Goal: Learn about a topic

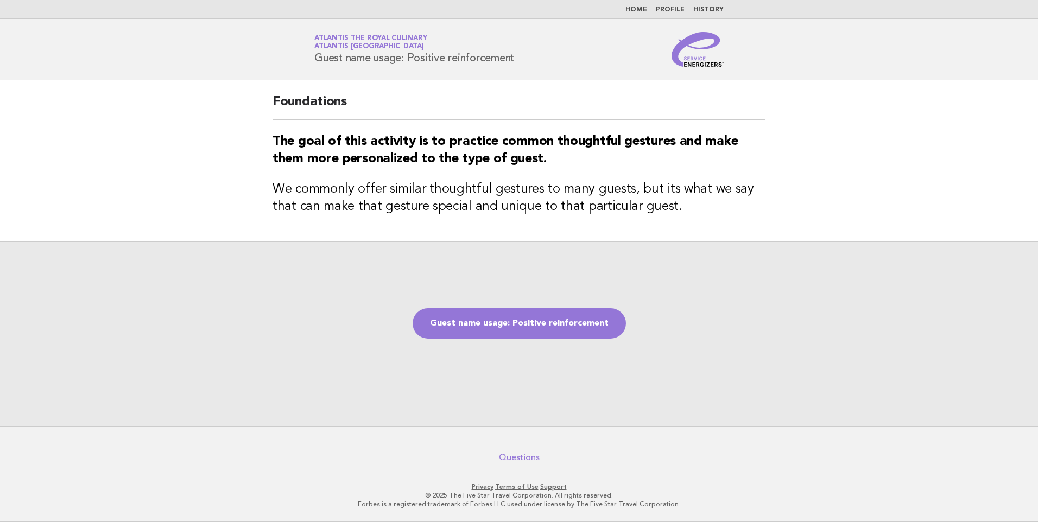
drag, startPoint x: 546, startPoint y: 331, endPoint x: 536, endPoint y: 284, distance: 48.3
click at [544, 331] on link "Guest name usage: Positive reinforcement" at bounding box center [519, 323] width 213 height 30
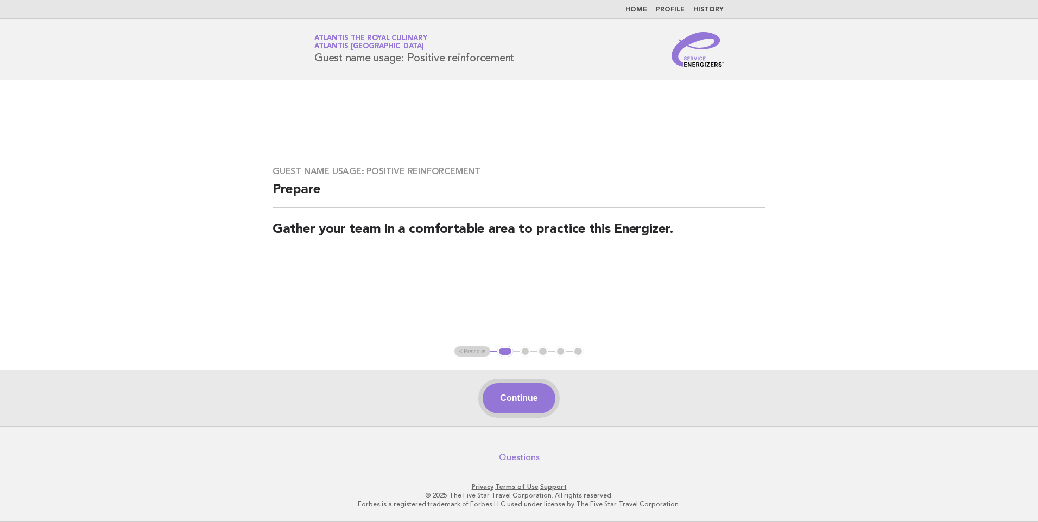
click at [513, 389] on button "Continue" at bounding box center [519, 398] width 72 height 30
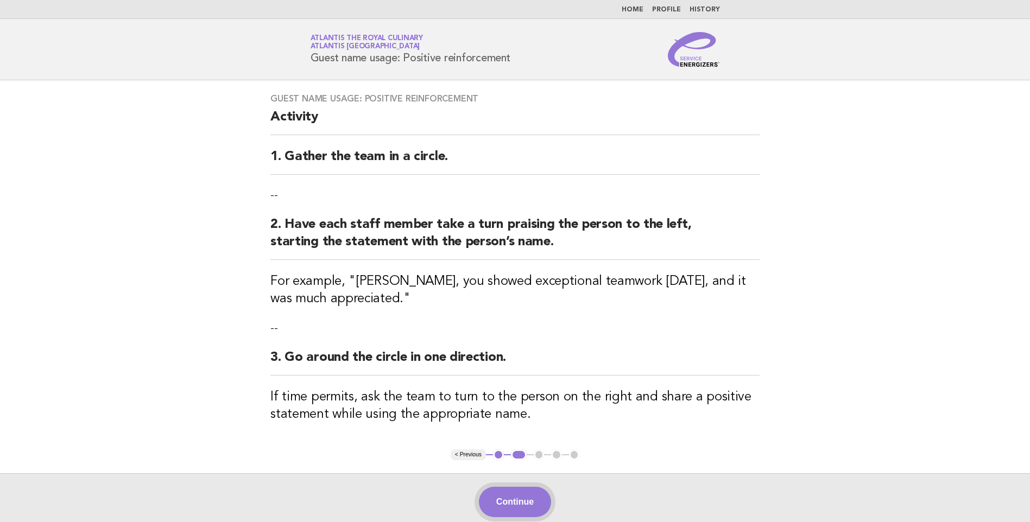
click at [491, 500] on button "Continue" at bounding box center [515, 502] width 72 height 30
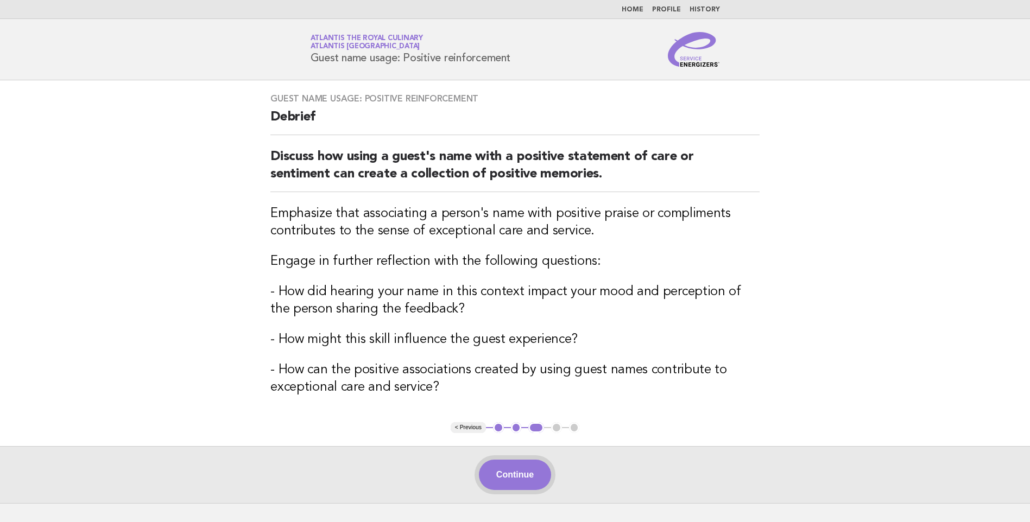
click at [529, 463] on button "Continue" at bounding box center [515, 475] width 72 height 30
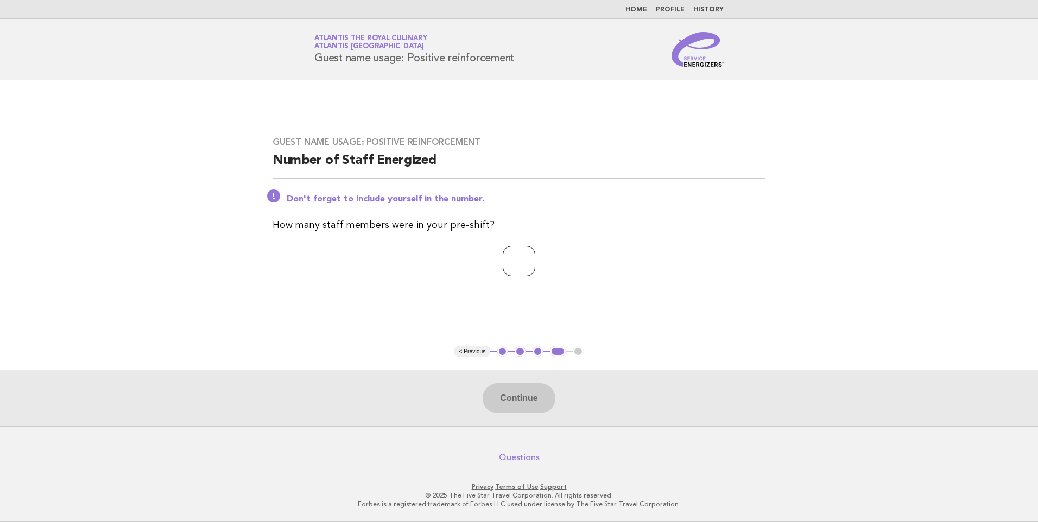
click at [536, 273] on input "number" at bounding box center [519, 261] width 33 height 30
type input "**"
click at [531, 408] on button "Continue" at bounding box center [519, 398] width 72 height 30
